Goal: Check status: Check status

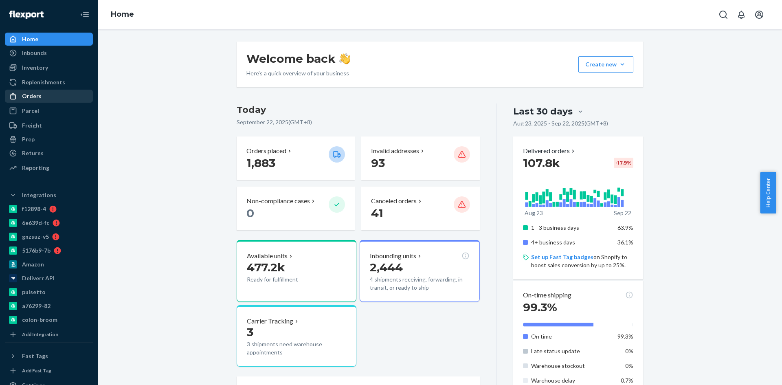
click at [32, 96] on div "Orders" at bounding box center [32, 96] width 20 height 8
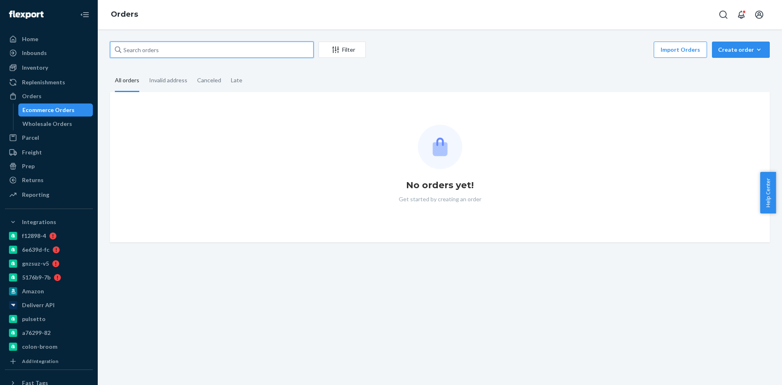
click at [160, 48] on input "text" at bounding box center [212, 50] width 204 height 16
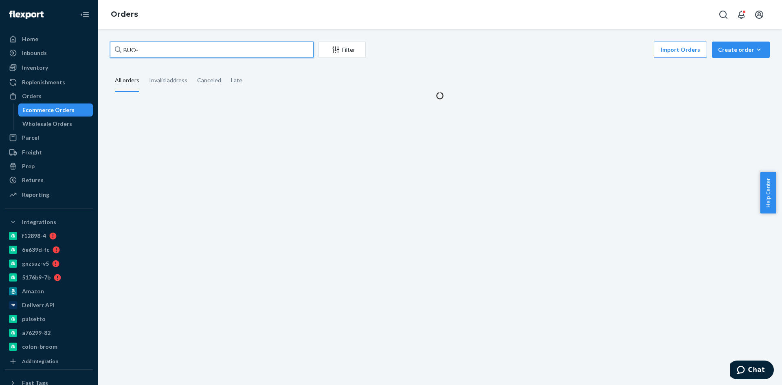
paste input "2614993"
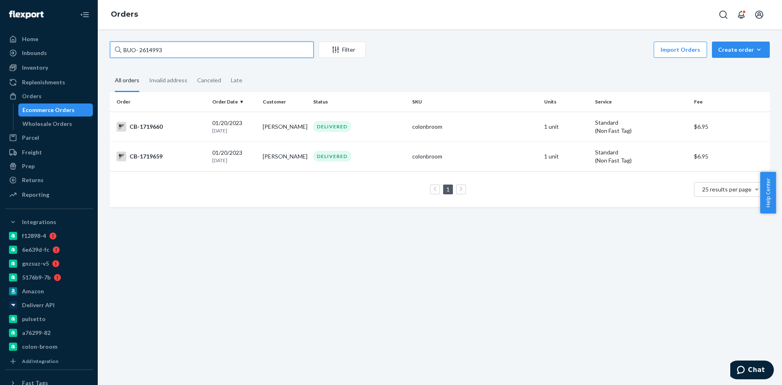
click at [141, 48] on input "BUO- 2614993" at bounding box center [212, 50] width 204 height 16
type input "BUO-2614993"
click at [285, 134] on td "[PERSON_NAME]" at bounding box center [284, 127] width 51 height 30
click at [281, 166] on td "[PERSON_NAME]" at bounding box center [284, 156] width 51 height 30
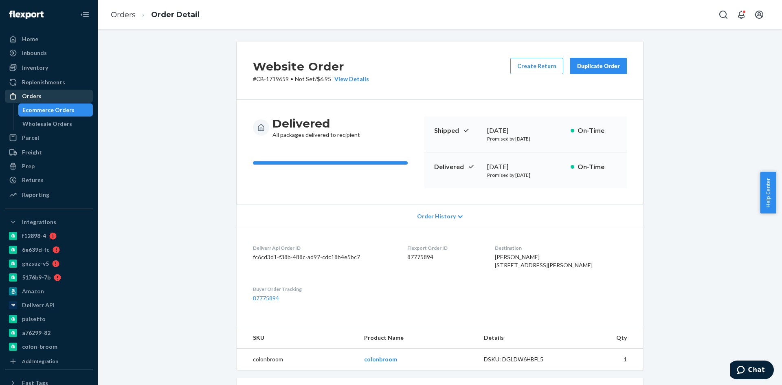
click at [35, 94] on div "Orders" at bounding box center [32, 96] width 20 height 8
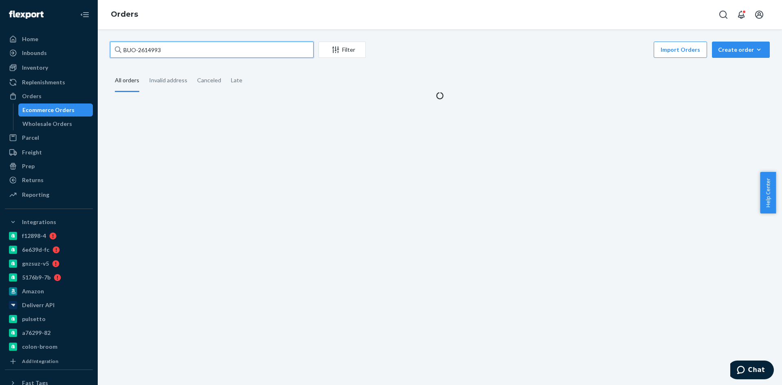
drag, startPoint x: 186, startPoint y: 49, endPoint x: 139, endPoint y: 53, distance: 47.0
click at [139, 53] on input "BUO-2614993" at bounding box center [212, 50] width 204 height 16
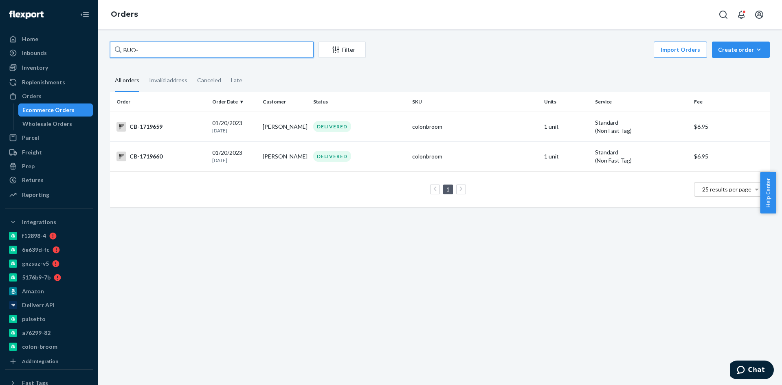
paste input "2615006"
type input "BUO- 2615006"
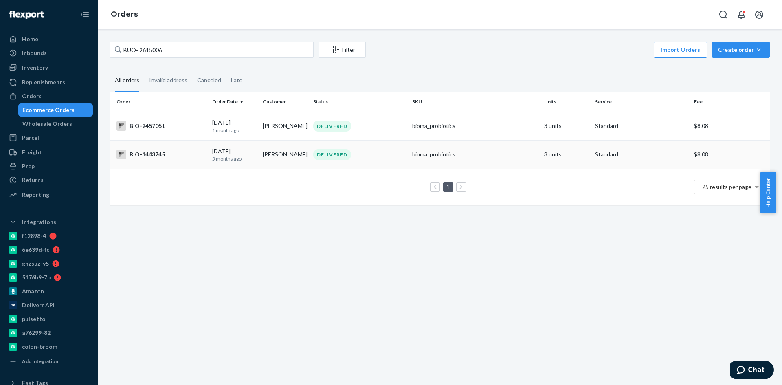
click at [276, 158] on td "[PERSON_NAME]" at bounding box center [284, 154] width 51 height 29
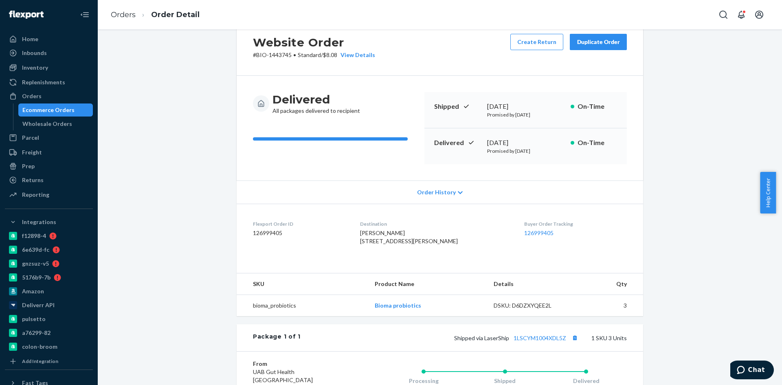
scroll to position [41, 0]
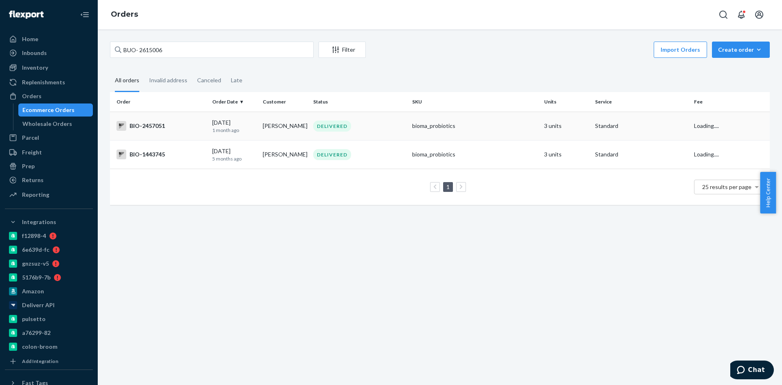
click at [292, 123] on td "[PERSON_NAME]" at bounding box center [284, 126] width 51 height 29
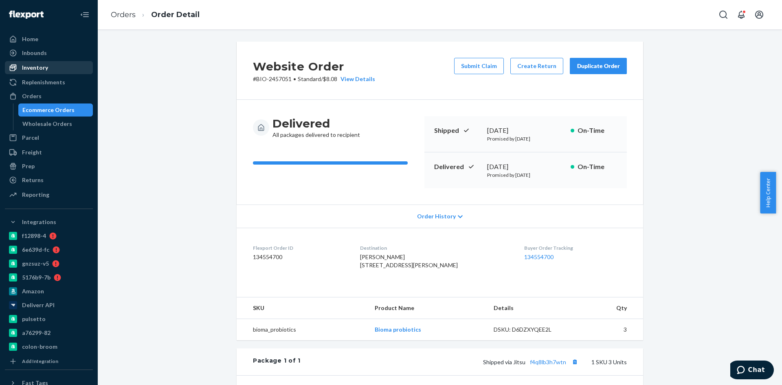
drag, startPoint x: 30, startPoint y: 90, endPoint x: 86, endPoint y: 68, distance: 60.7
click at [30, 91] on div "Orders" at bounding box center [49, 95] width 86 height 11
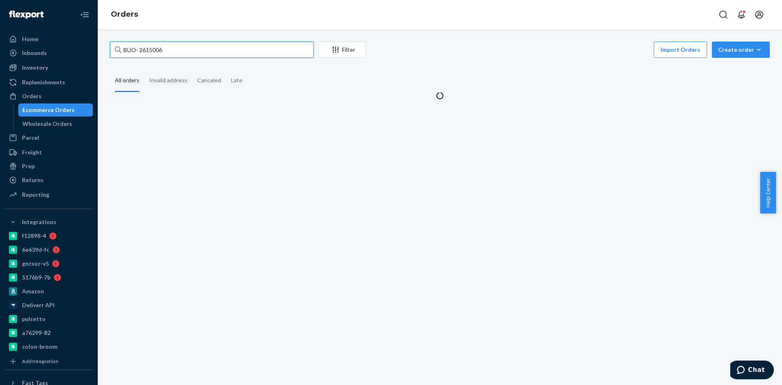
drag, startPoint x: 175, startPoint y: 55, endPoint x: 141, endPoint y: 53, distance: 33.4
click at [141, 53] on input "BUO- 2615006" at bounding box center [212, 50] width 204 height 16
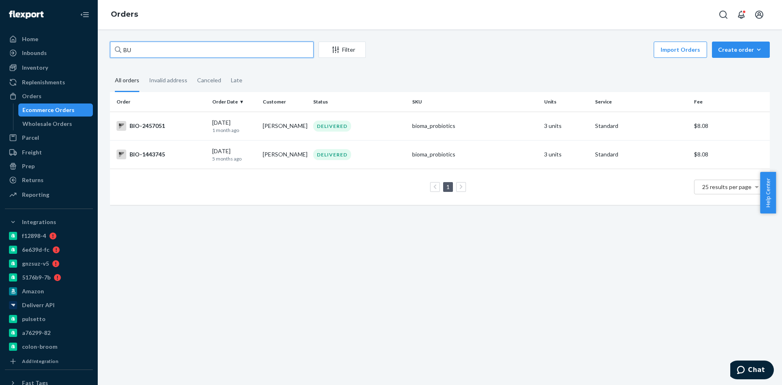
type input "B"
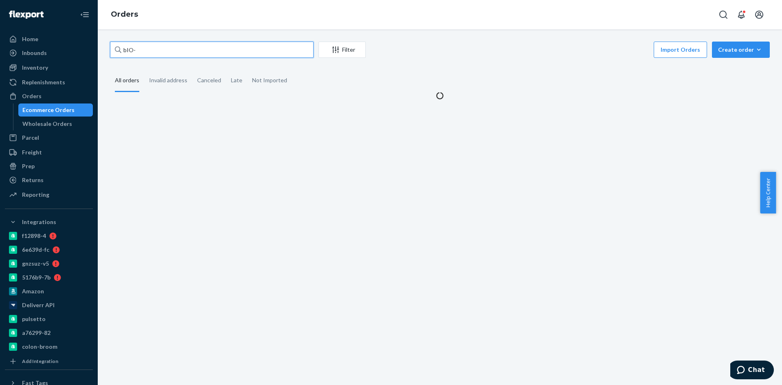
paste input "2614993"
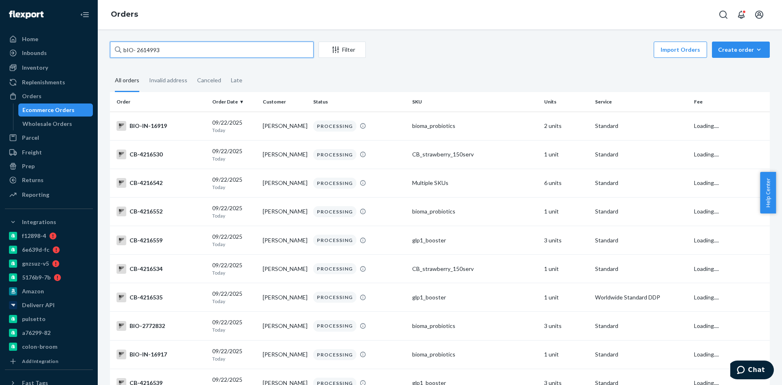
drag, startPoint x: 132, startPoint y: 49, endPoint x: 107, endPoint y: 50, distance: 24.8
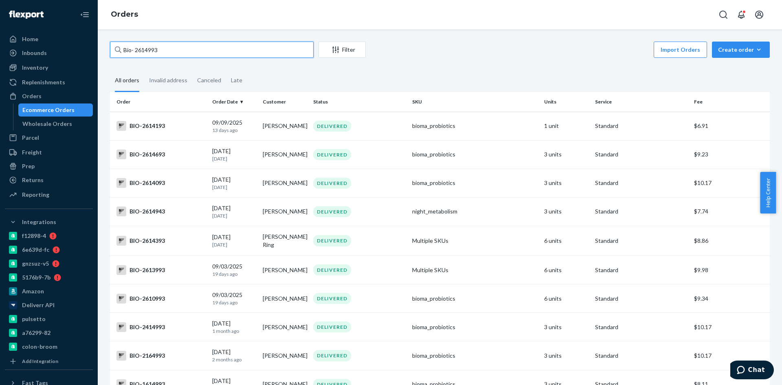
click at [134, 50] on input "Bio- 2614993" at bounding box center [212, 50] width 204 height 16
drag, startPoint x: 167, startPoint y: 47, endPoint x: 137, endPoint y: 47, distance: 30.5
click at [137, 47] on input "Bio-2614993" at bounding box center [212, 50] width 204 height 16
paste input "2615006"
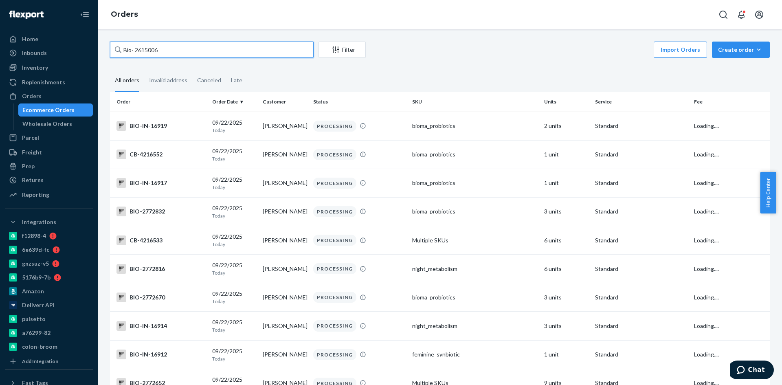
click at [137, 47] on input "Bio- 2615006" at bounding box center [212, 50] width 204 height 16
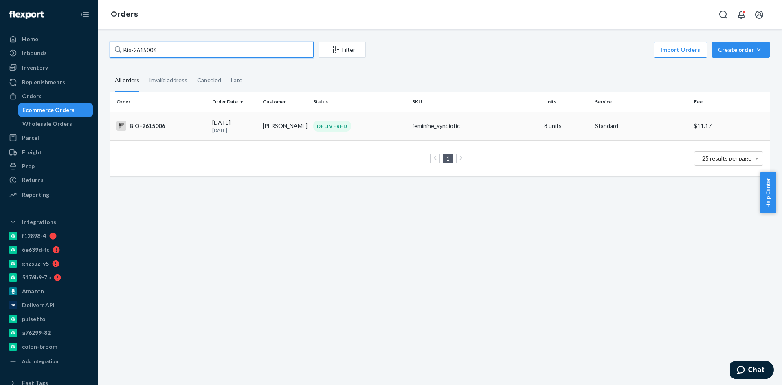
type input "Bio-2615006"
click at [176, 123] on div "BIO-2615006" at bounding box center [160, 126] width 89 height 10
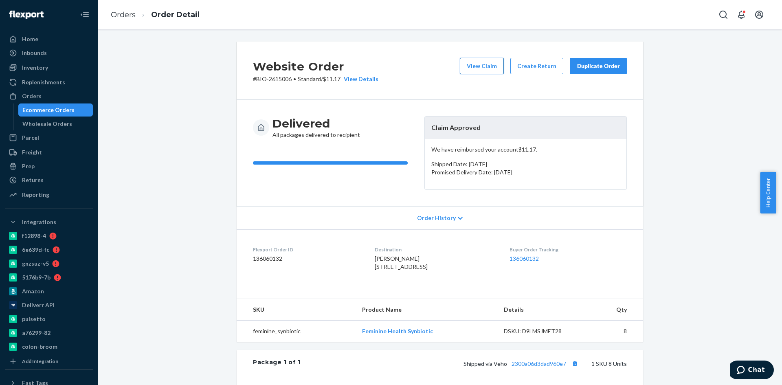
click at [479, 70] on button "View Claim" at bounding box center [482, 66] width 44 height 16
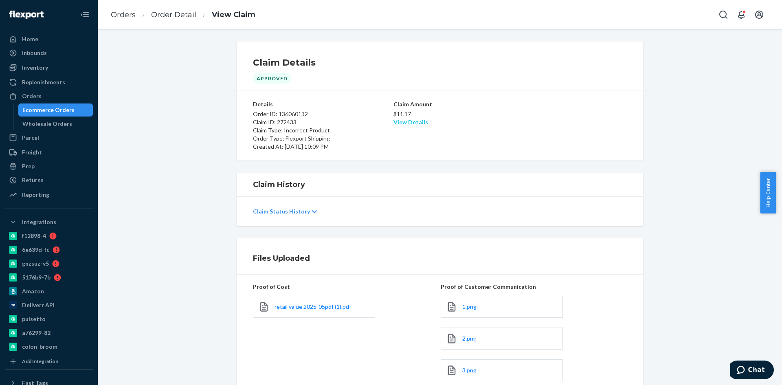
click at [409, 120] on link "View Details" at bounding box center [410, 122] width 35 height 7
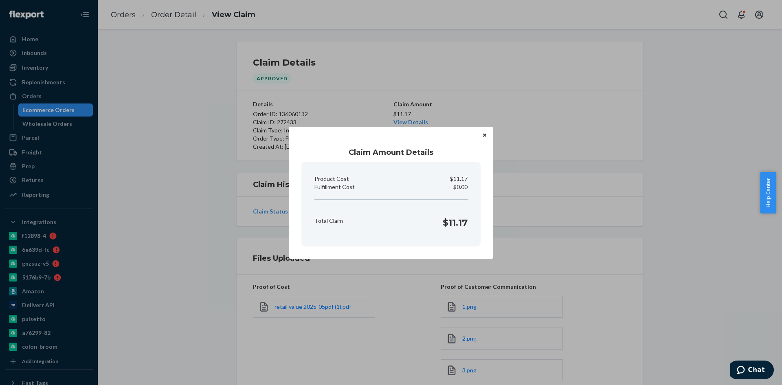
click at [489, 131] on div "Claim Amount Details Product Cost $11.17 Fulfillment Cost $0.00 Total Claim $11…" at bounding box center [391, 193] width 204 height 132
click at [488, 135] on button "Close" at bounding box center [485, 135] width 8 height 9
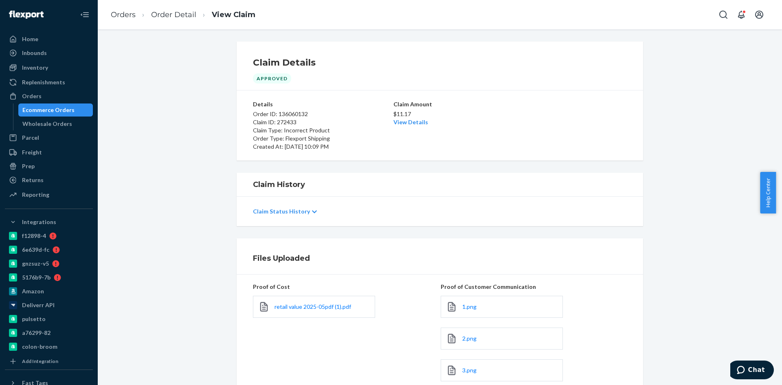
click at [303, 214] on div "Claim Status History" at bounding box center [440, 211] width 374 height 23
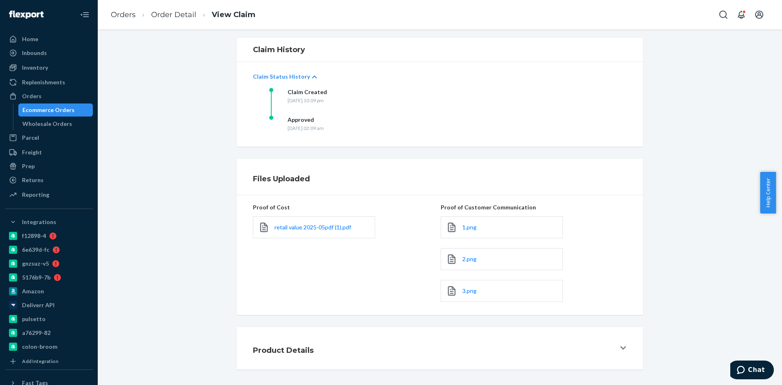
scroll to position [136, 0]
click at [317, 225] on span "retail value 2025-05pdf (1).pdf" at bounding box center [312, 226] width 77 height 7
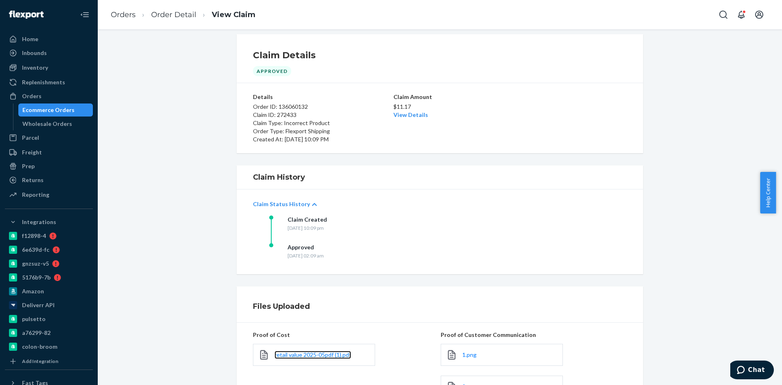
scroll to position [0, 0]
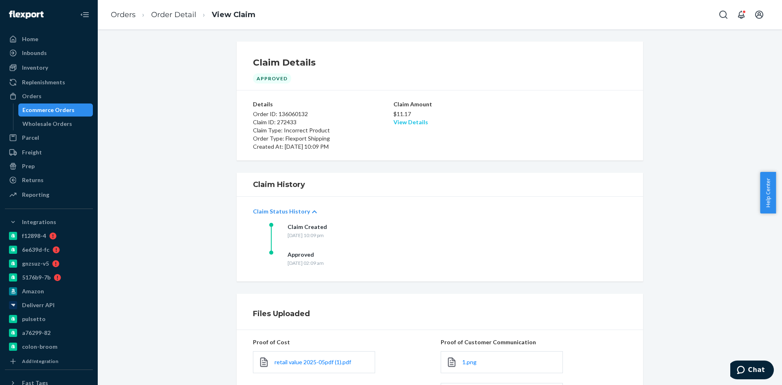
click at [395, 125] on link "View Details" at bounding box center [410, 122] width 35 height 7
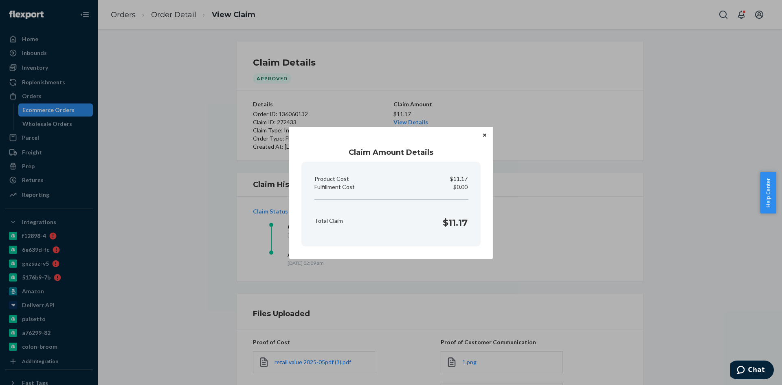
click at [485, 135] on icon "Close" at bounding box center [484, 135] width 3 height 3
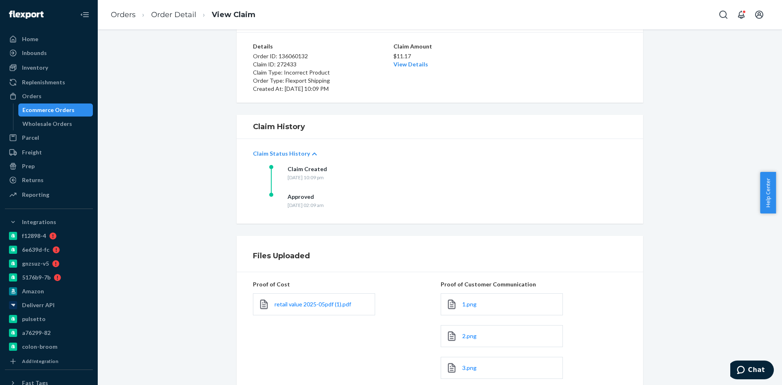
scroll to position [136, 0]
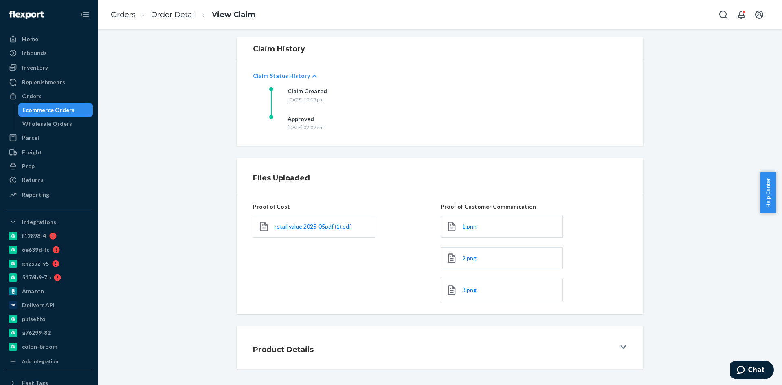
click at [473, 345] on div "Product Details" at bounding box center [434, 347] width 362 height 23
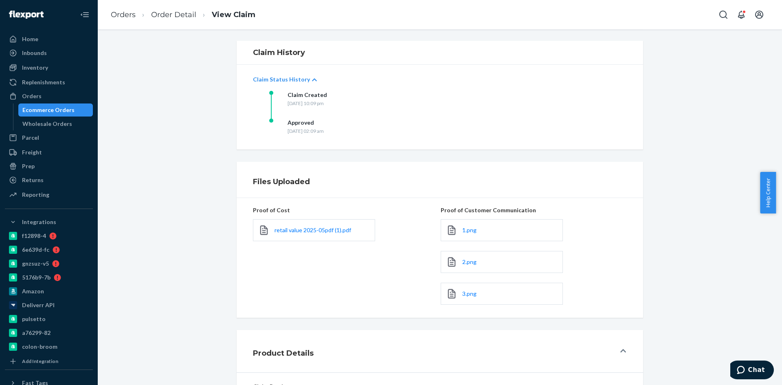
scroll to position [163, 0]
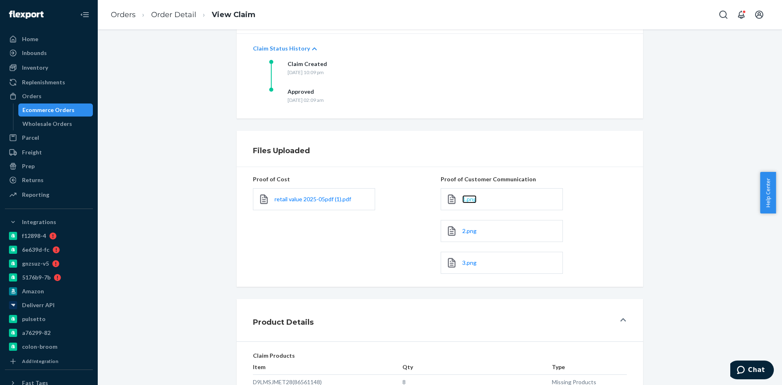
click at [472, 199] on span "1.png" at bounding box center [469, 198] width 14 height 7
click at [509, 235] on div "2.png" at bounding box center [502, 231] width 122 height 22
click at [456, 228] on div "2.png" at bounding box center [502, 231] width 122 height 22
click at [450, 230] on icon at bounding box center [451, 230] width 11 height 11
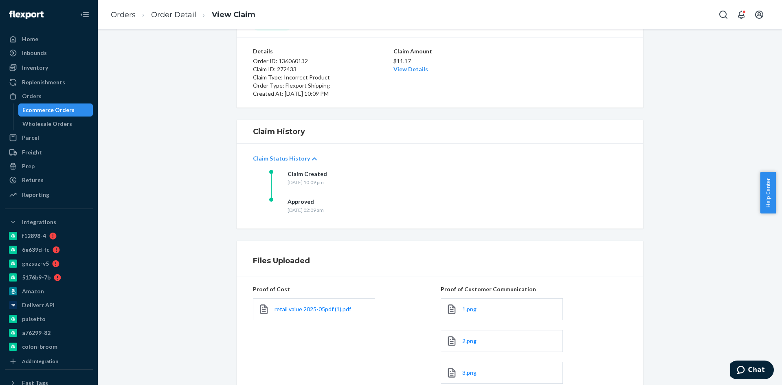
scroll to position [0, 0]
